Goal: Share content: Share content

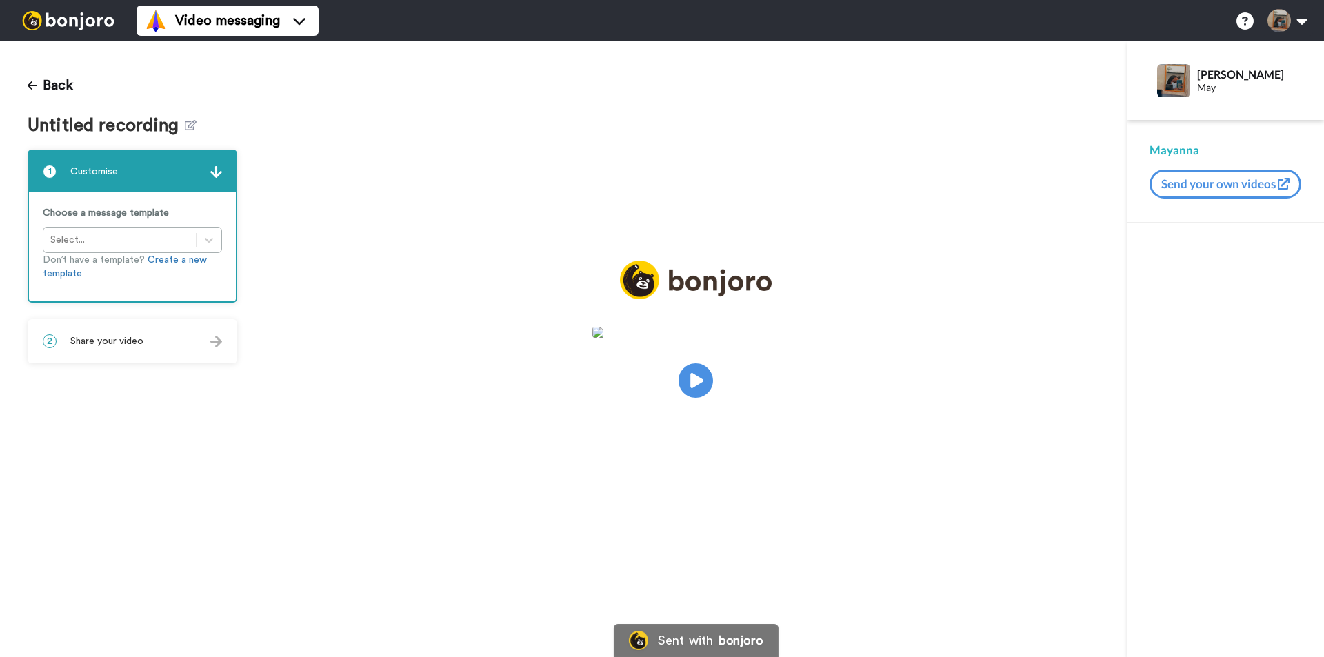
click at [113, 350] on div "2 Share your video" at bounding box center [132, 341] width 207 height 41
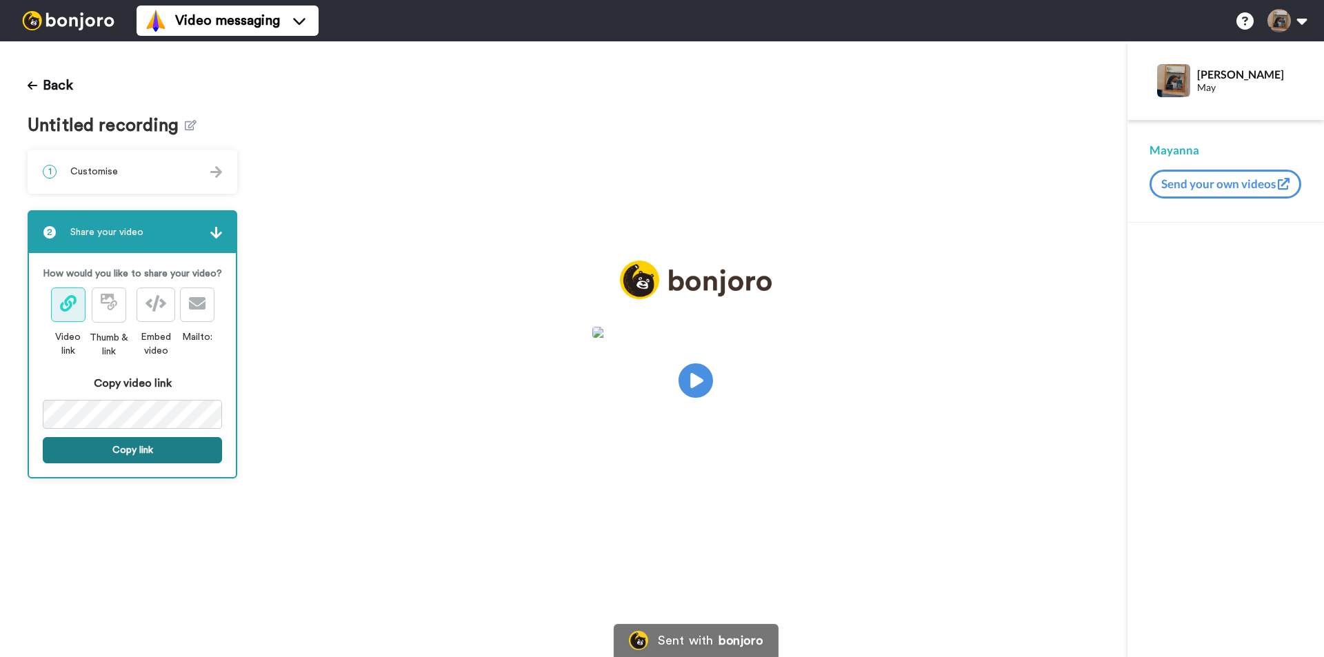
click at [139, 450] on button "Copy link" at bounding box center [132, 450] width 179 height 26
